Goal: Transaction & Acquisition: Download file/media

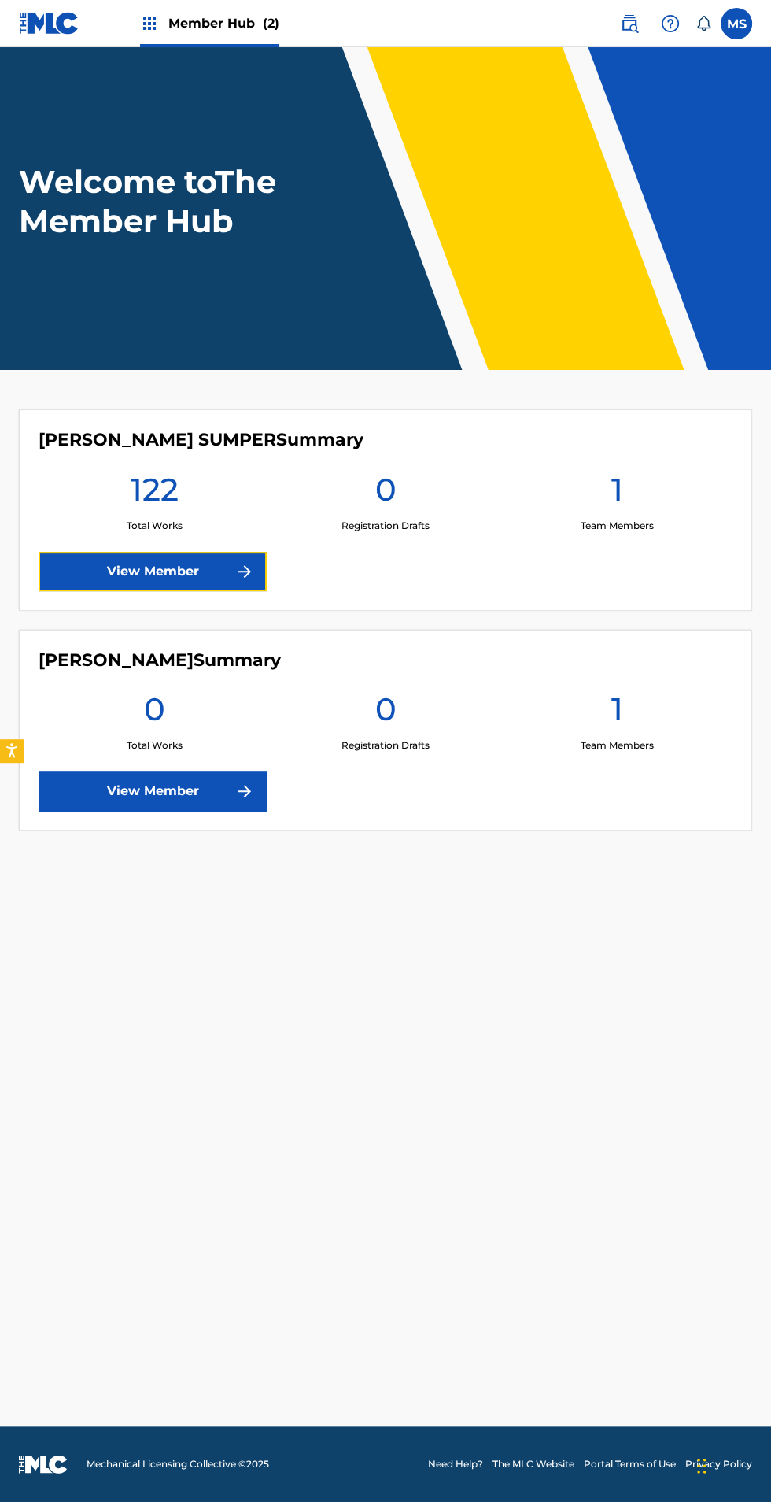
click at [148, 570] on link "View Member" at bounding box center [153, 571] width 228 height 39
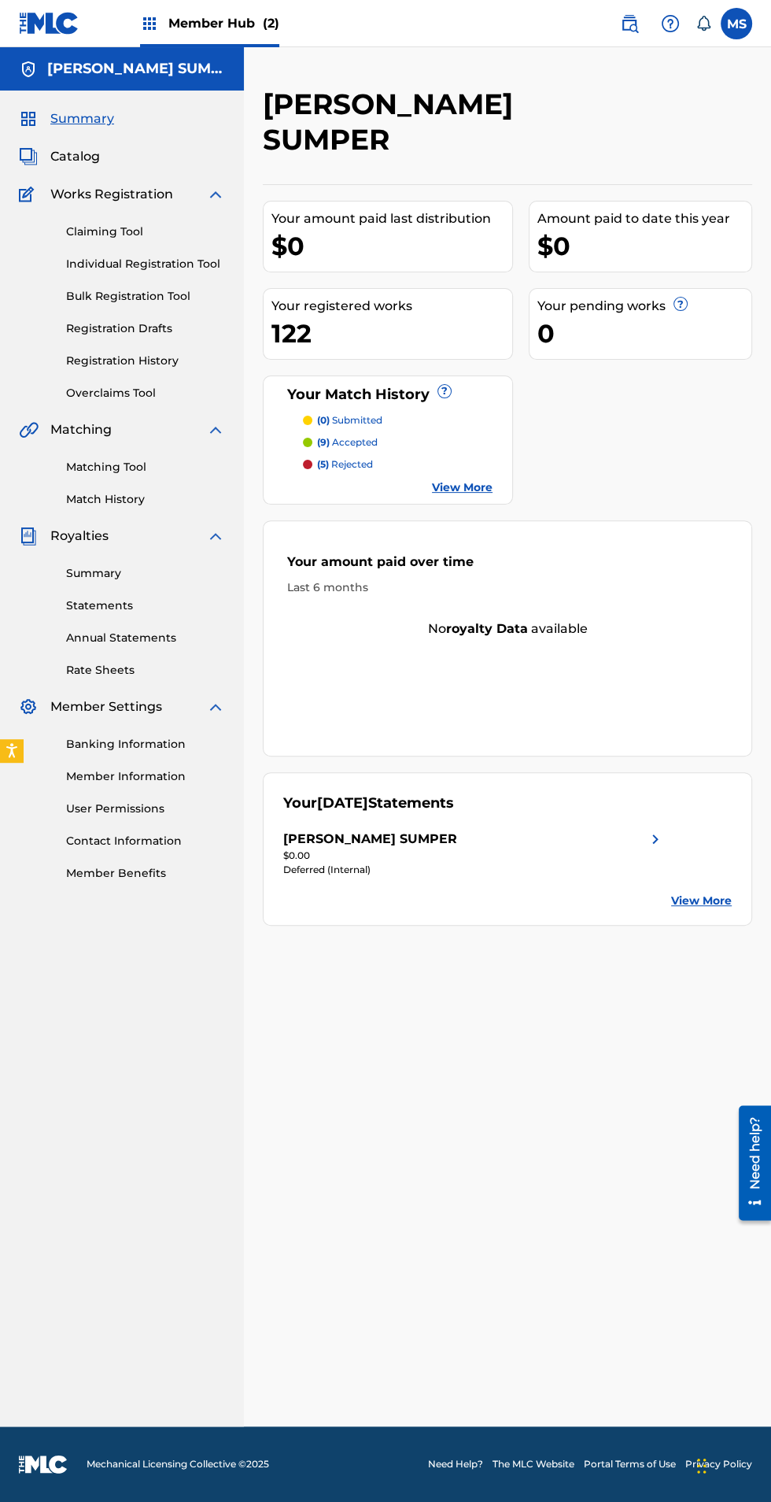
click at [101, 571] on link "Summary" at bounding box center [145, 573] width 159 height 17
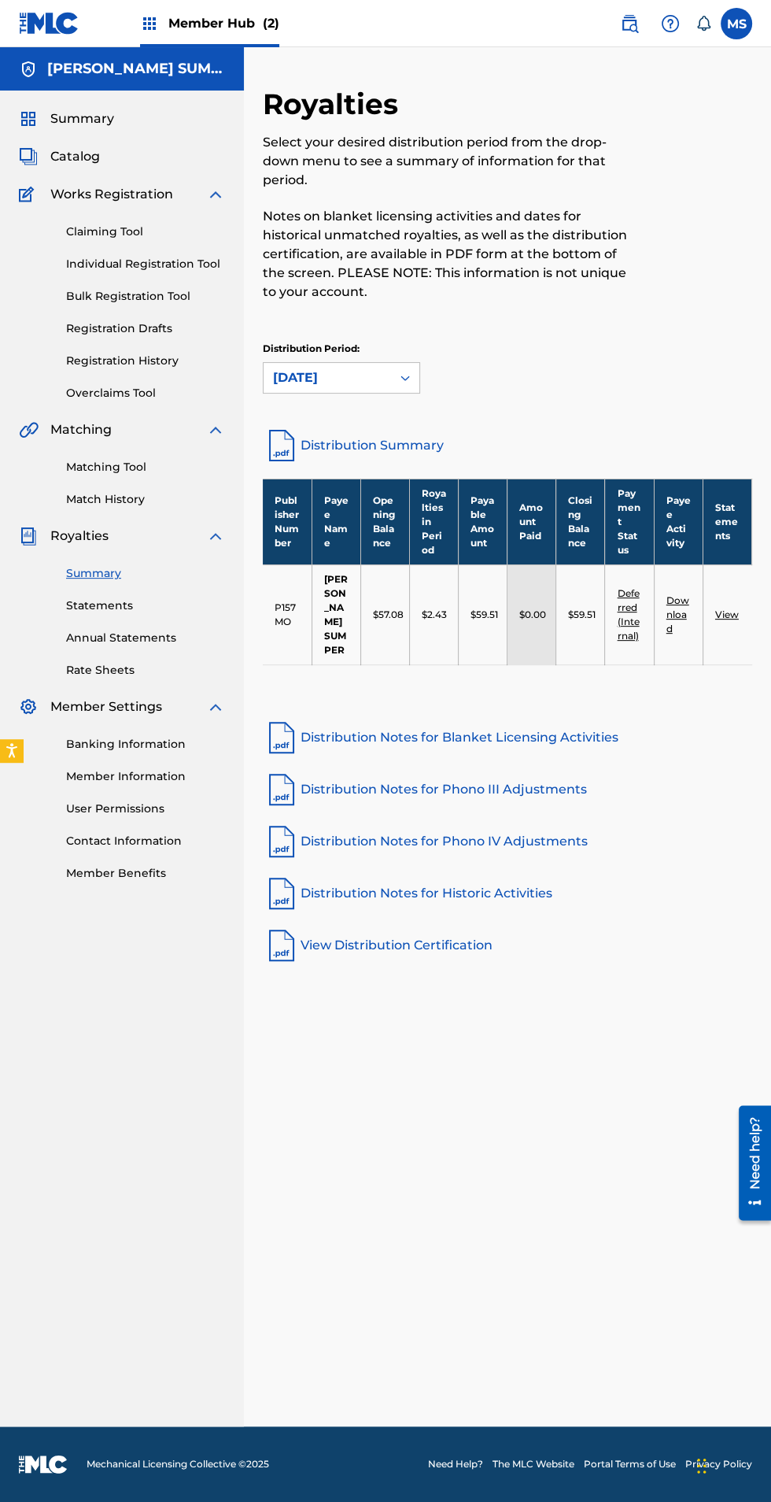
click at [93, 665] on link "Rate Sheets" at bounding box center [145, 670] width 159 height 17
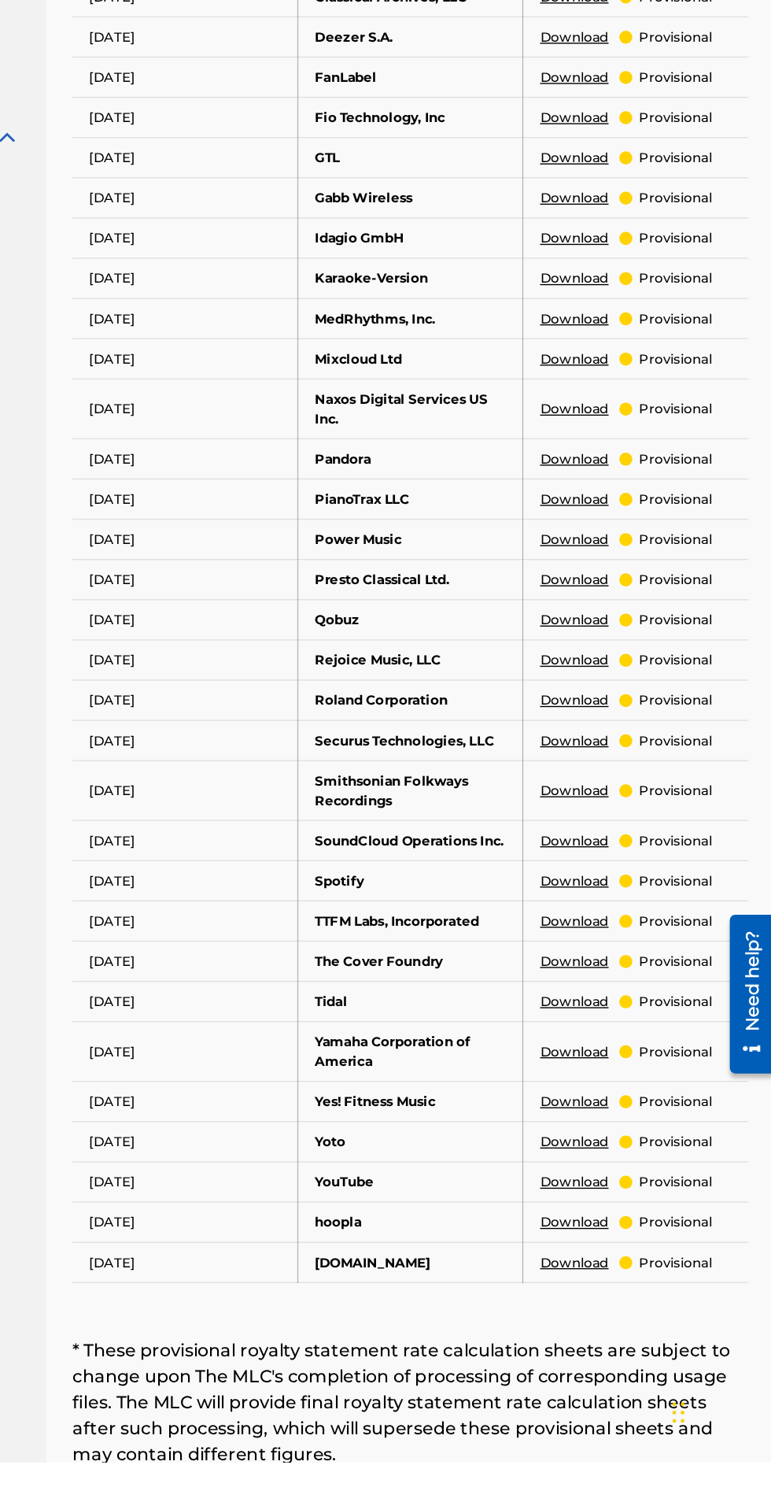
scroll to position [165, 0]
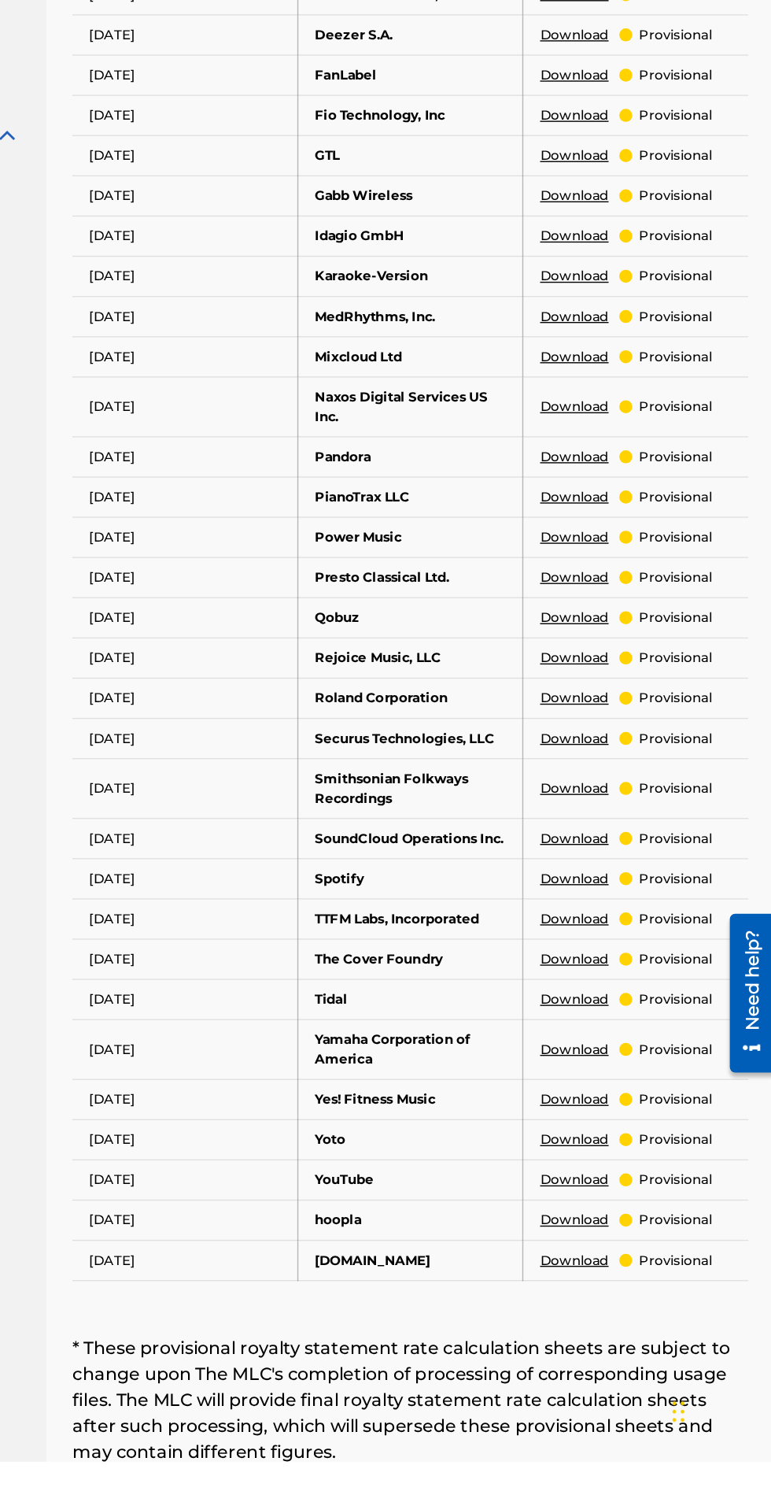
click at [636, 1073] on link "Download" at bounding box center [626, 1080] width 50 height 14
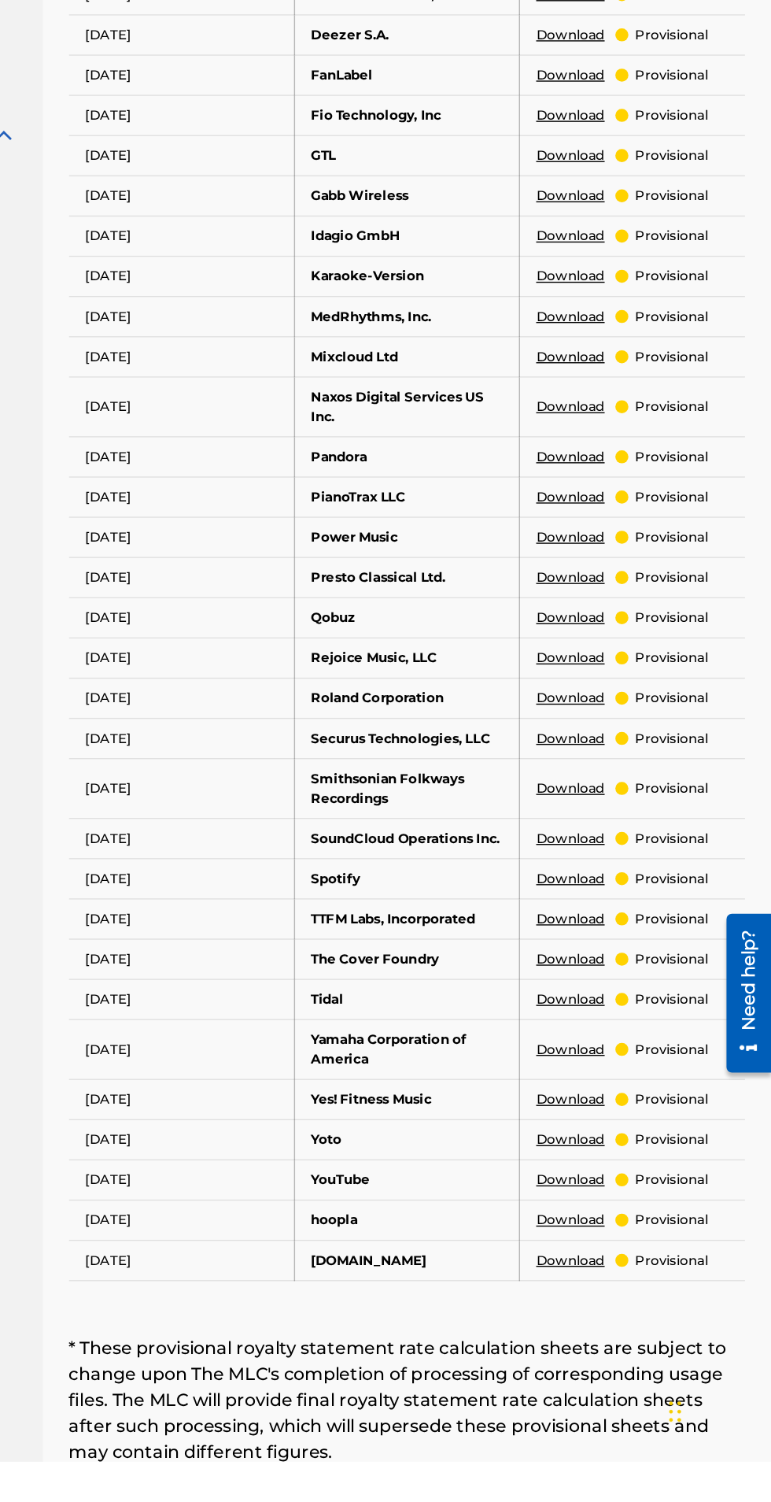
click at [635, 1291] on link "Download" at bounding box center [626, 1298] width 50 height 14
